Goal: Navigation & Orientation: Find specific page/section

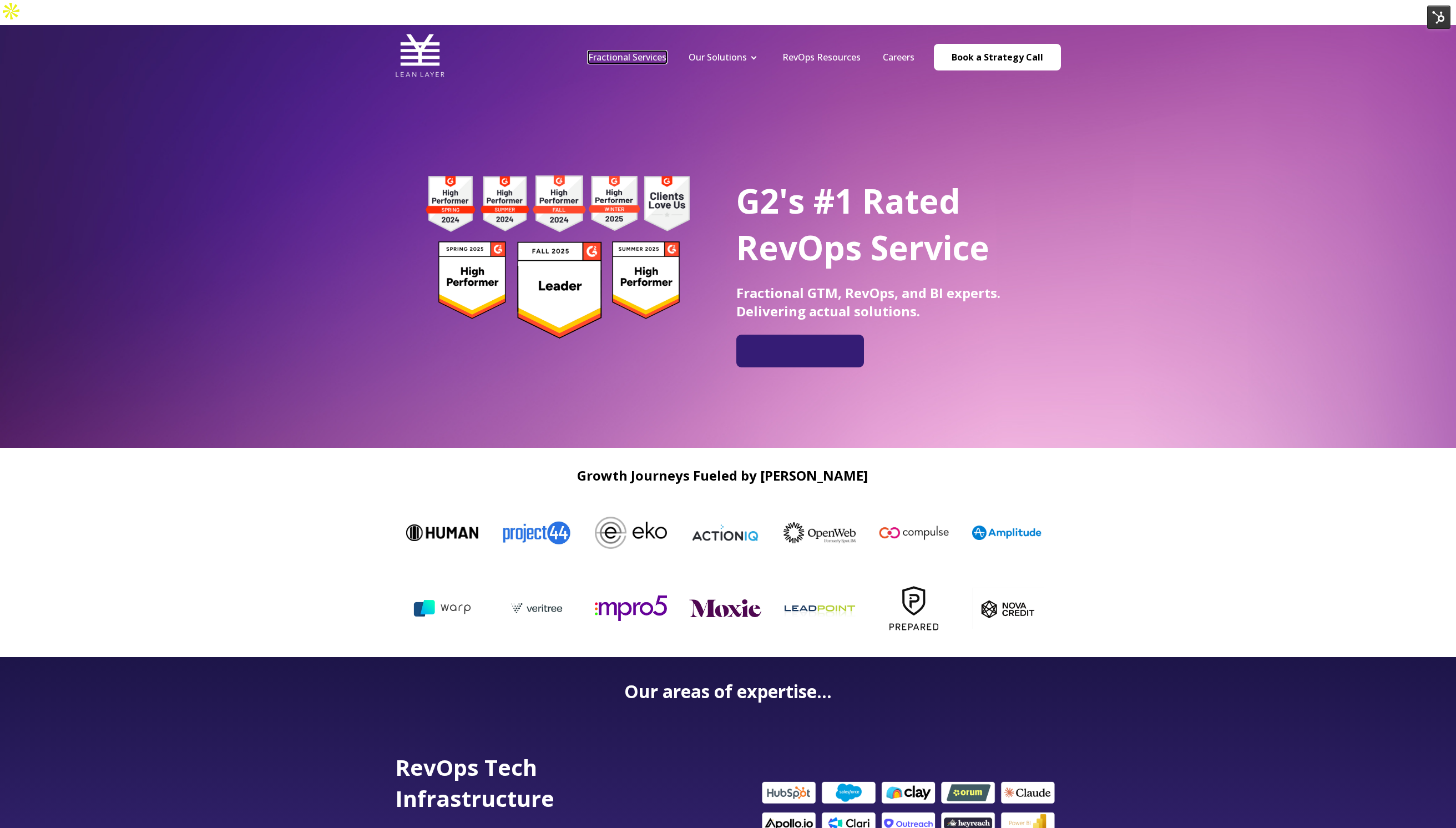
click at [621, 51] on link "Fractional Services" at bounding box center [627, 57] width 78 height 12
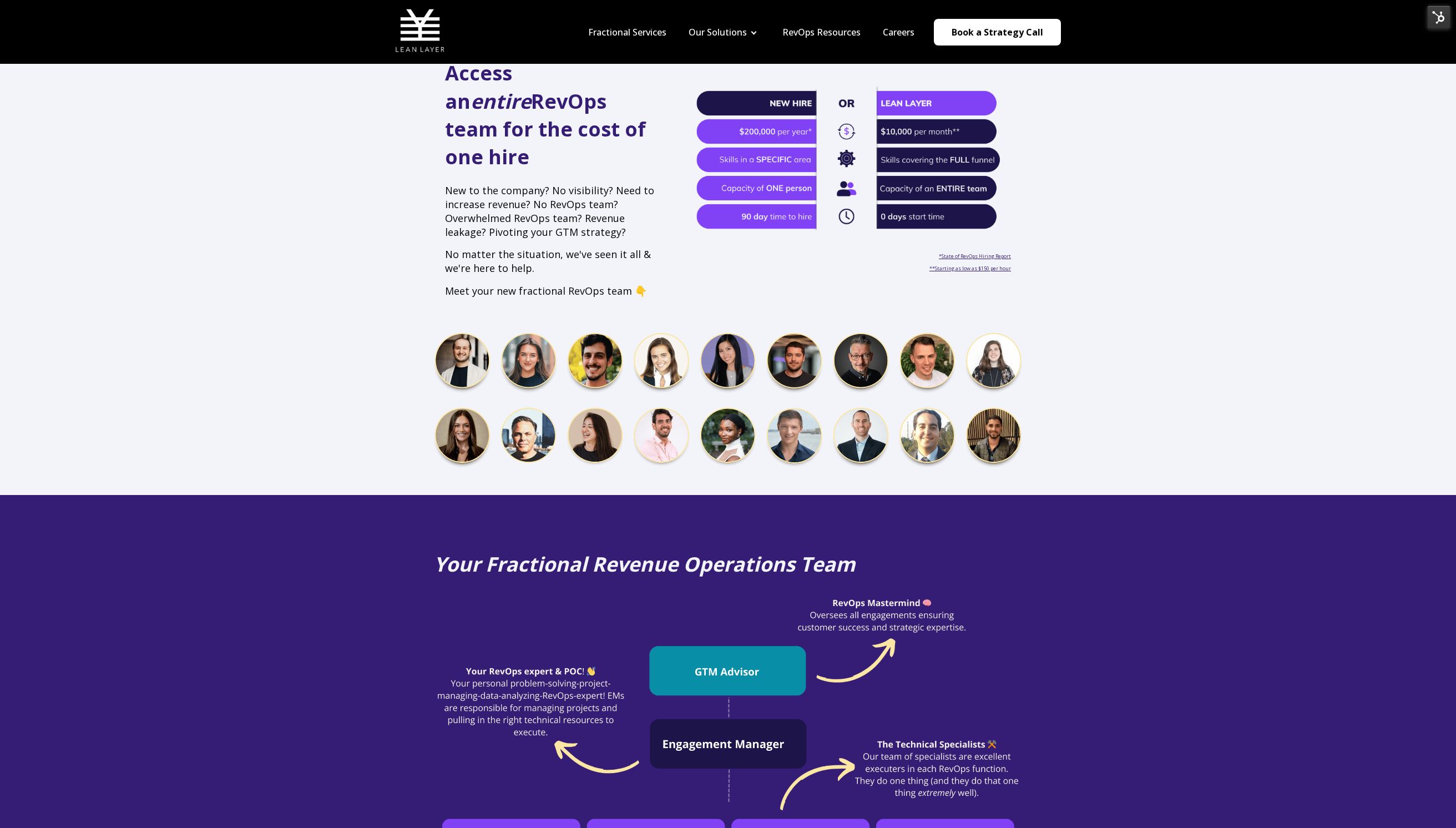
scroll to position [87, 0]
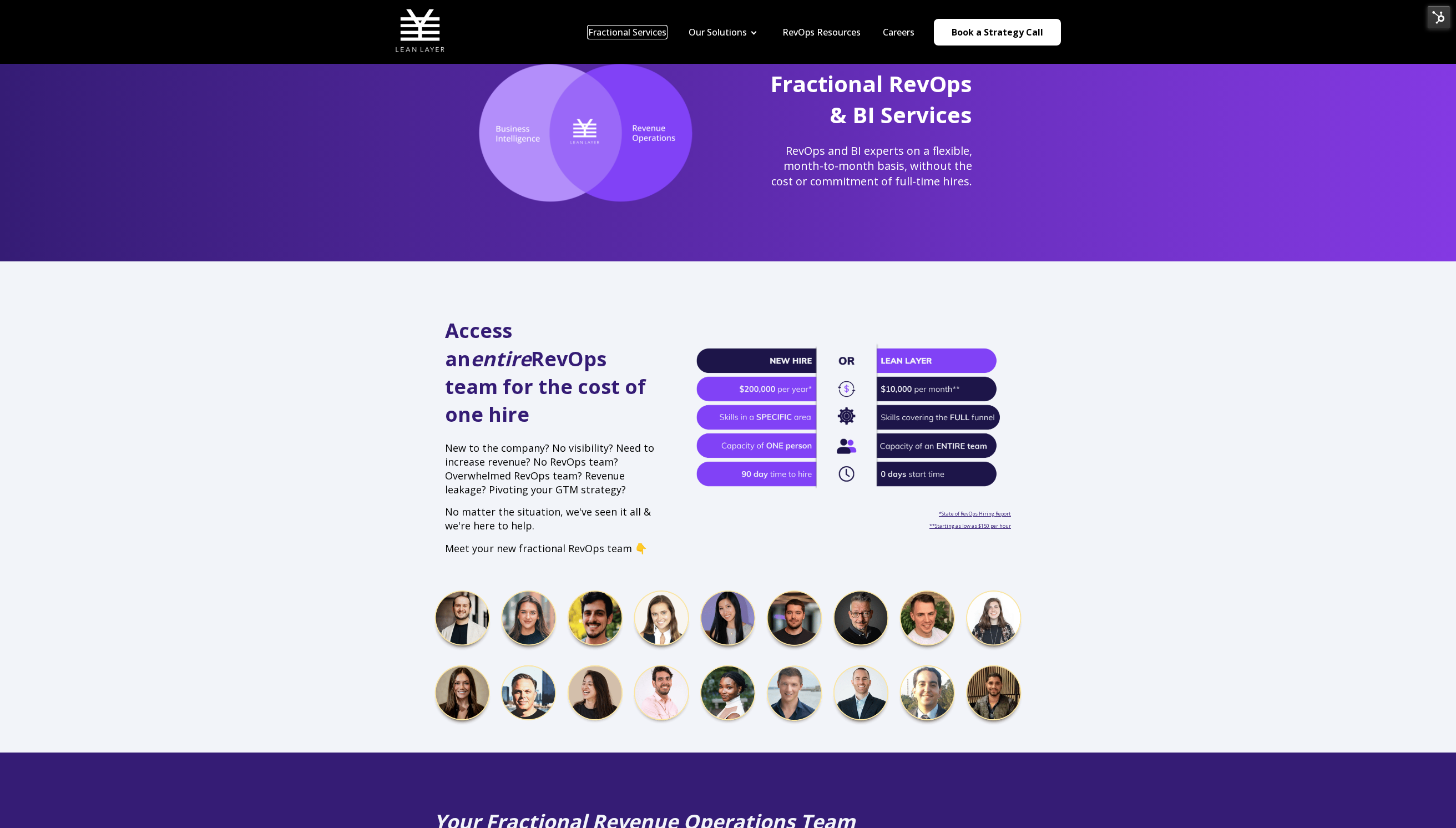
click at [617, 28] on link "Fractional Services" at bounding box center [627, 32] width 78 height 12
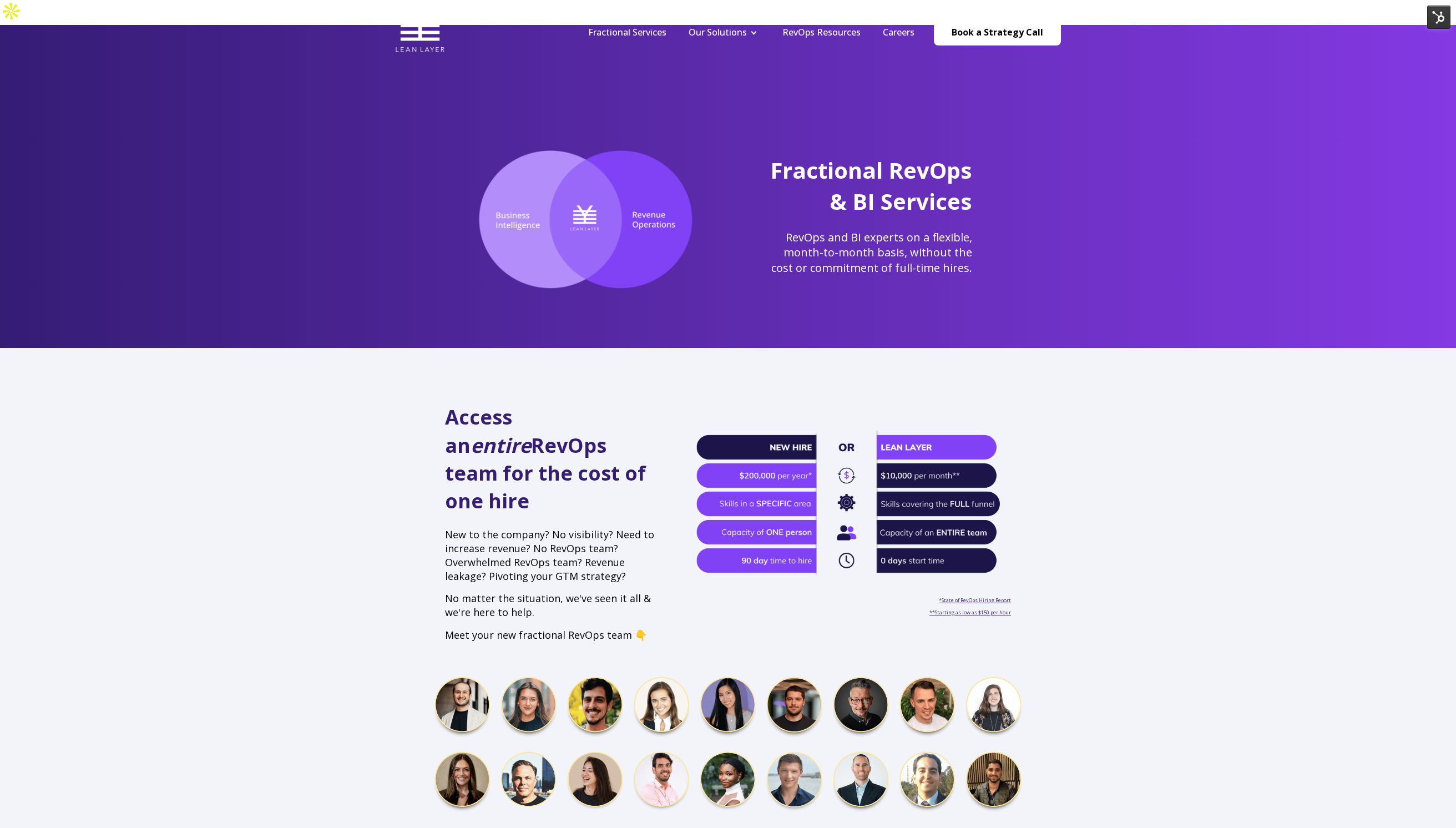
click at [635, 24] on nav "Fractional Services Our Solutions Revenue Tech Revenue Analytics Revenue Strate…" at bounding box center [819, 32] width 484 height 53
click at [635, 27] on link "Fractional Services" at bounding box center [627, 32] width 78 height 12
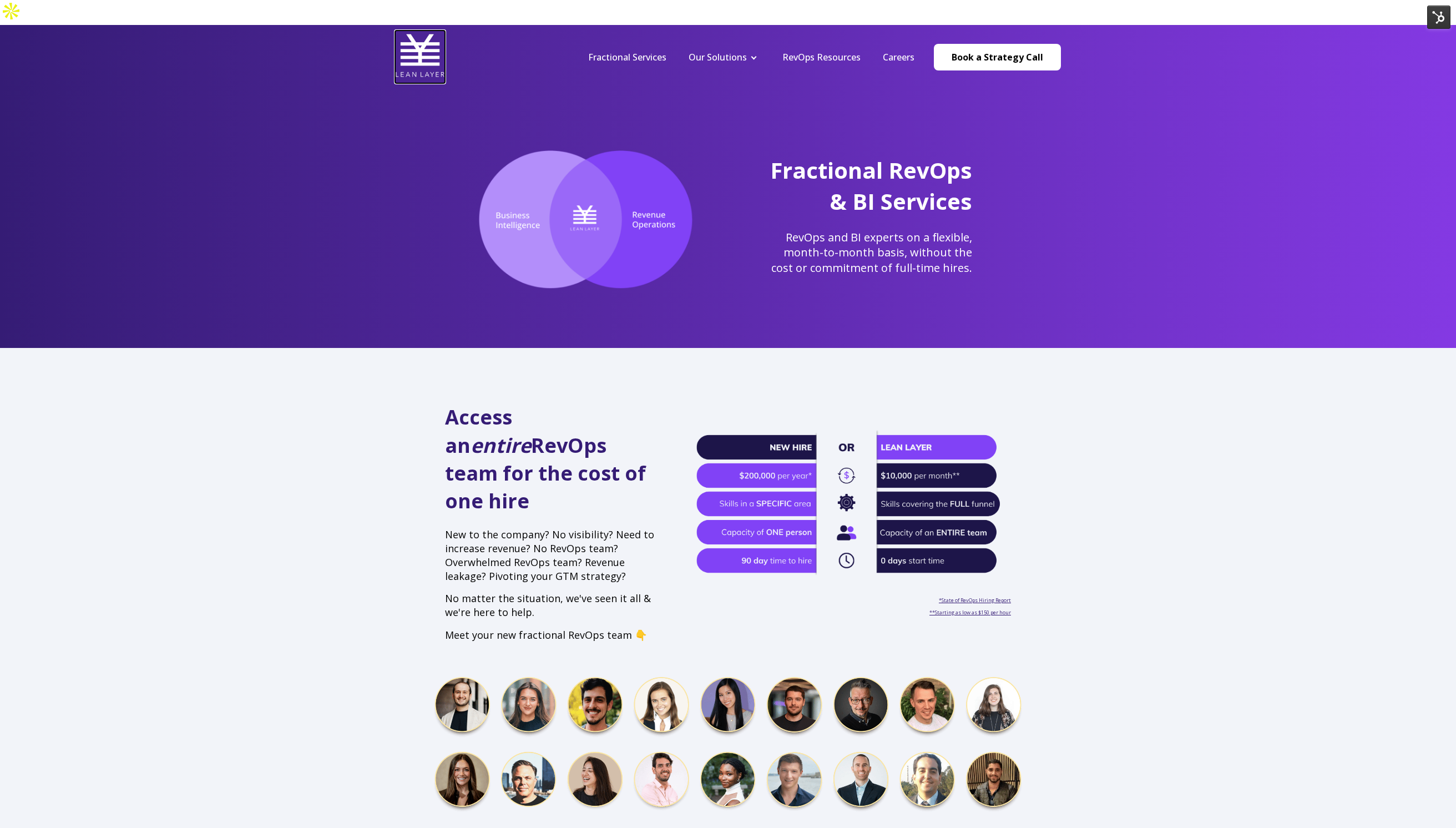
click at [418, 31] on img at bounding box center [420, 55] width 50 height 50
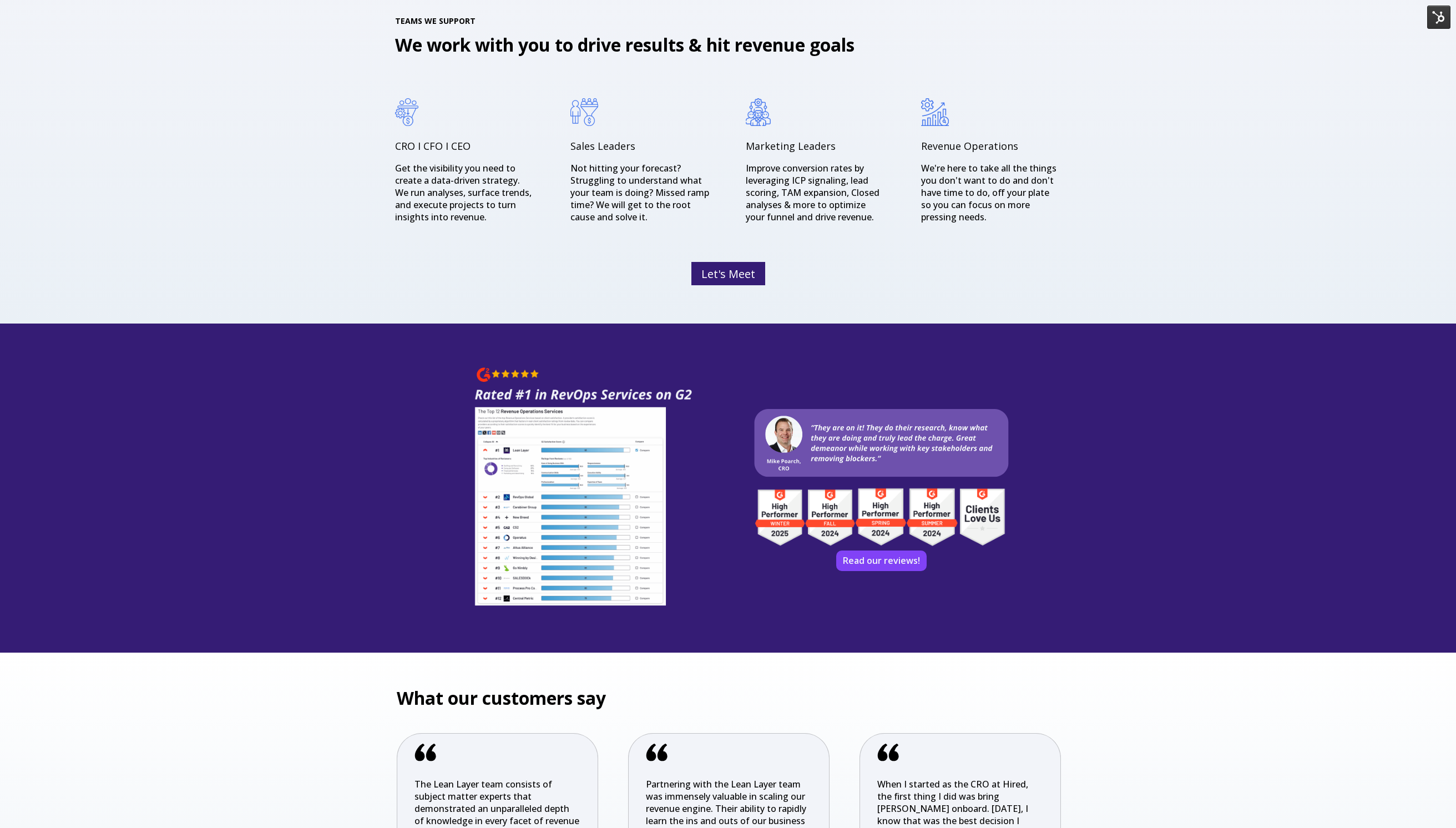
scroll to position [2646, 0]
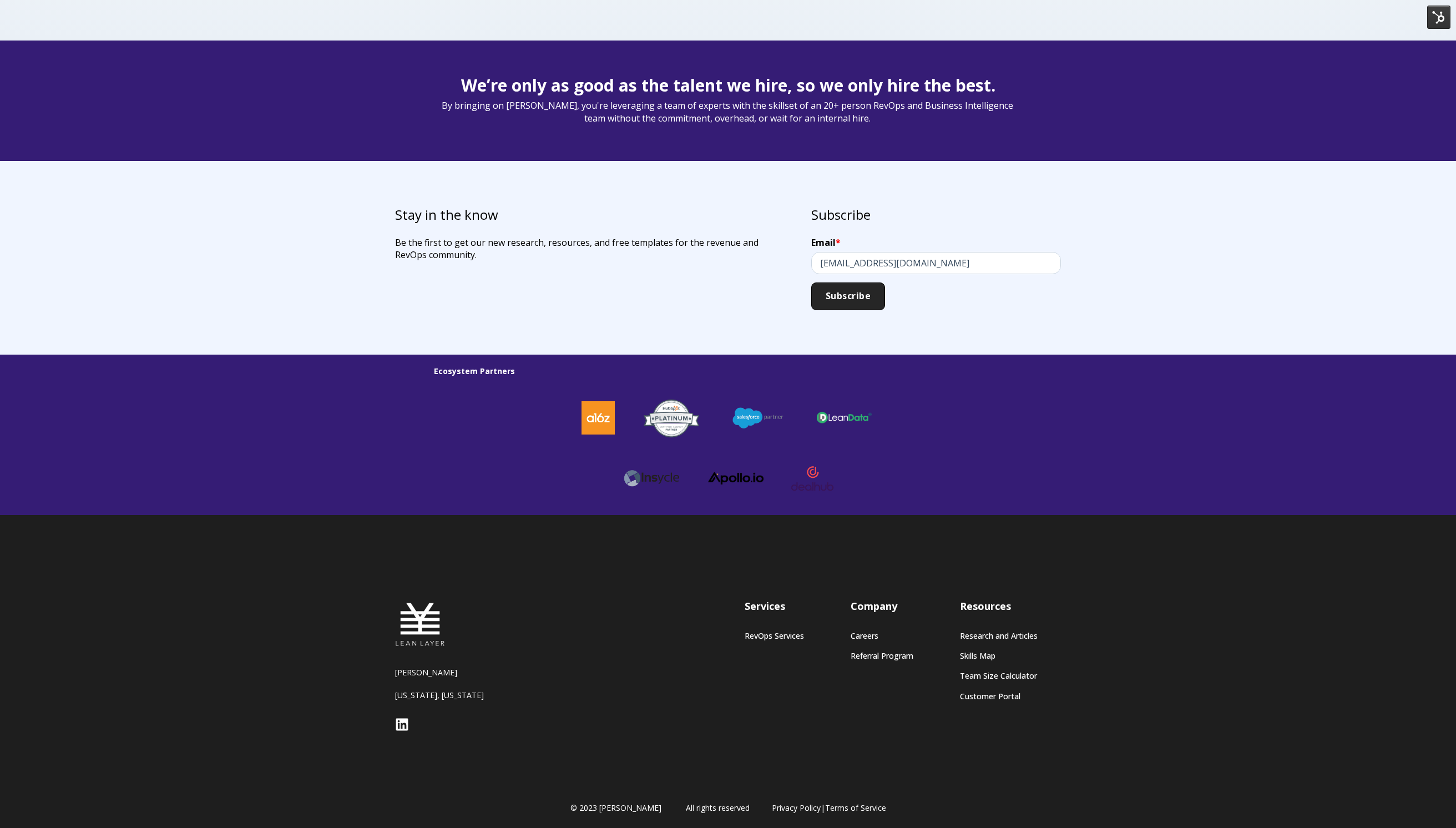
click at [858, 425] on div at bounding box center [844, 418] width 87 height 32
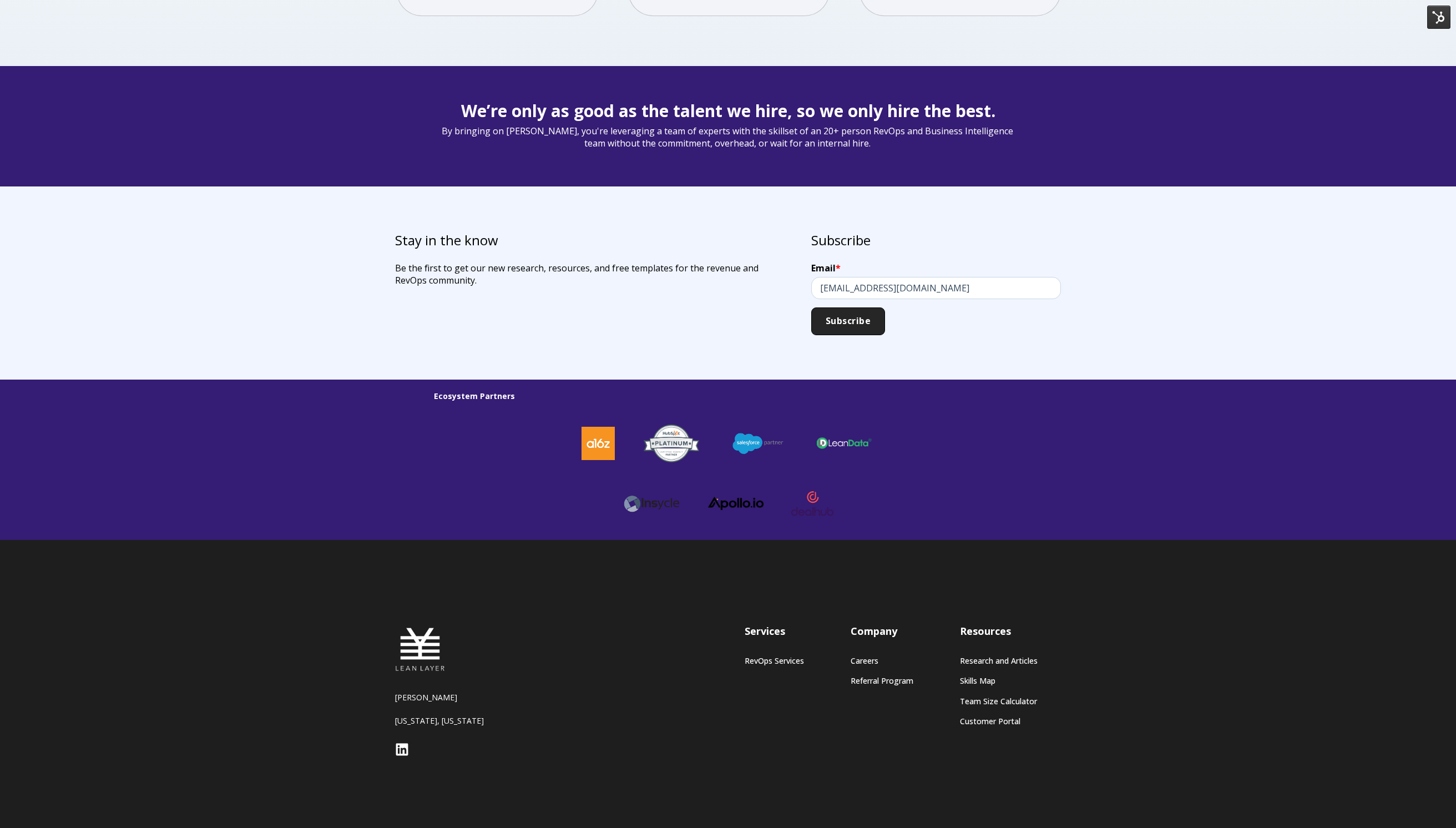
click at [1431, 21] on img at bounding box center [1438, 17] width 23 height 23
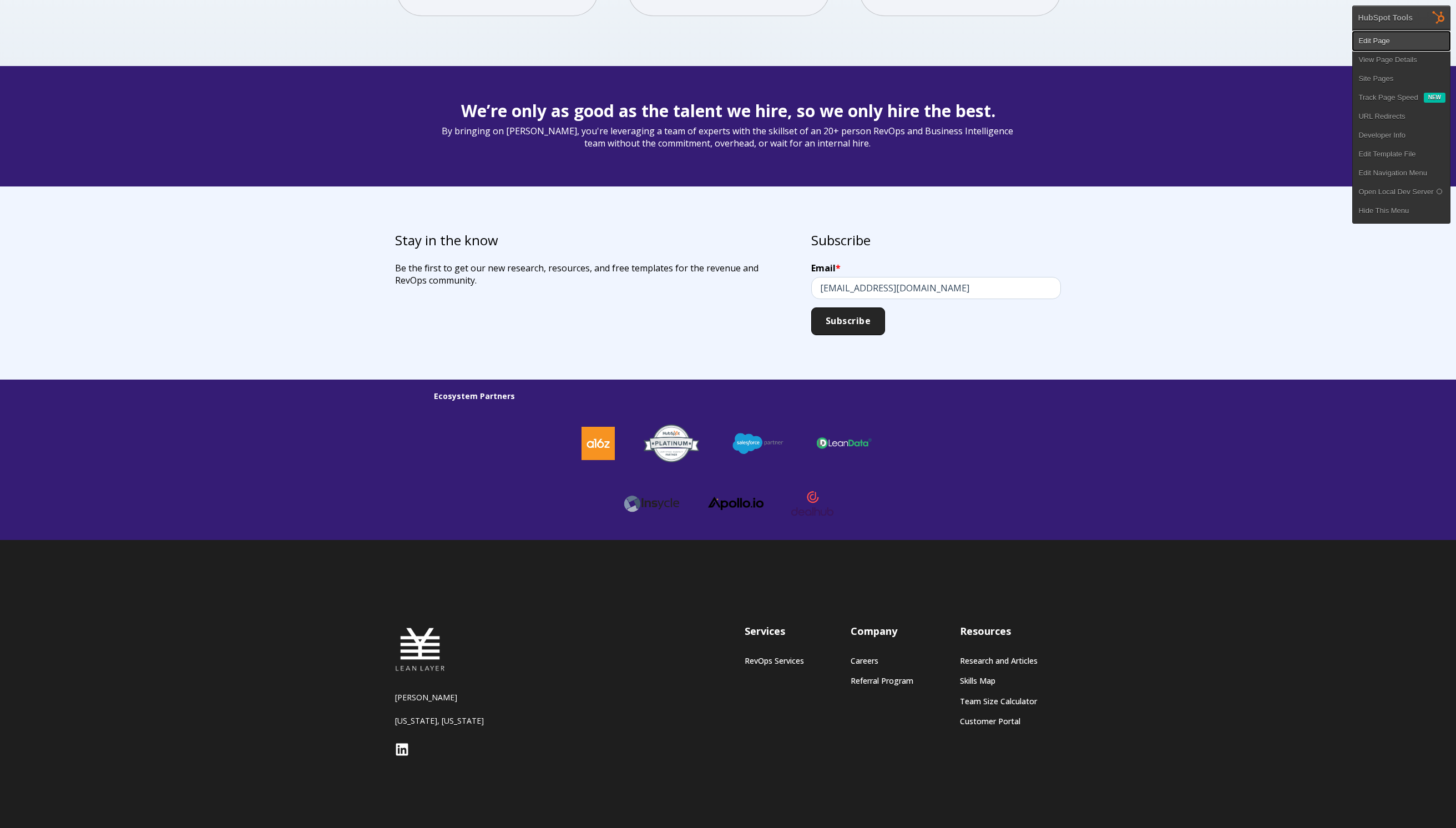
click at [1396, 42] on link "Edit Page" at bounding box center [1401, 41] width 97 height 19
